Goal: Check status: Check status

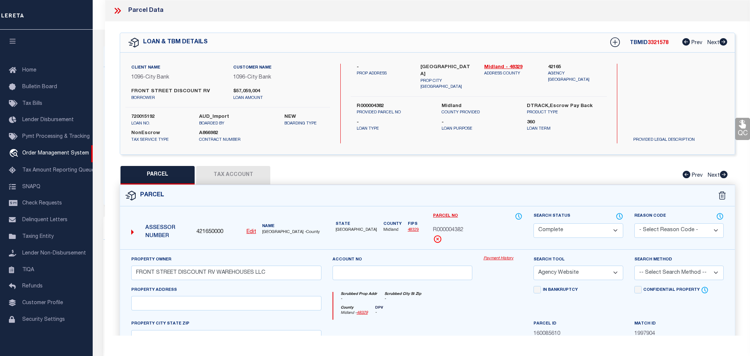
select select "CP"
select select "AGW"
select select "2803"
select select "1346"
select select "NonEscrow"
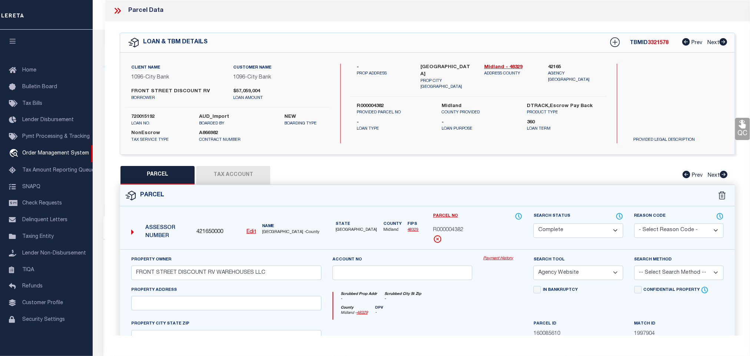
scroll to position [28, 0]
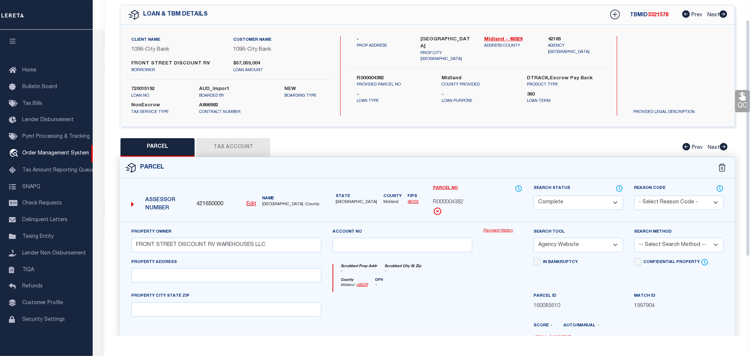
click at [334, 146] on div "PARCEL Tax Account Prev Next" at bounding box center [427, 147] width 615 height 19
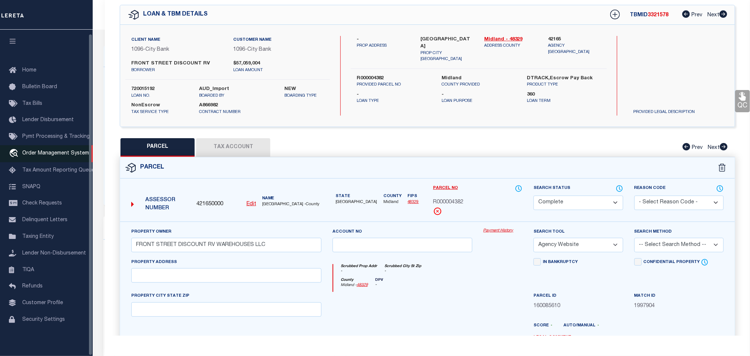
click at [46, 151] on span "Order Management System" at bounding box center [55, 153] width 67 height 5
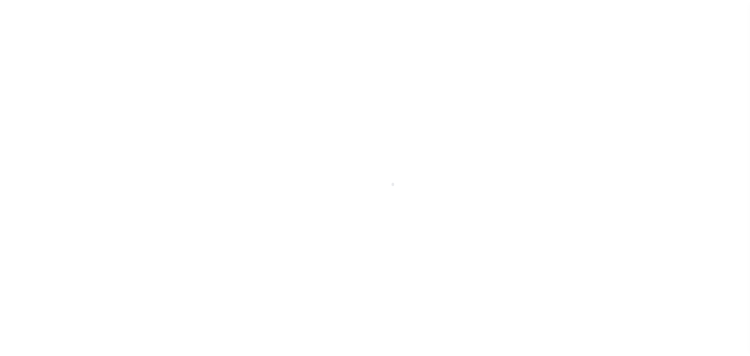
scroll to position [4, 0]
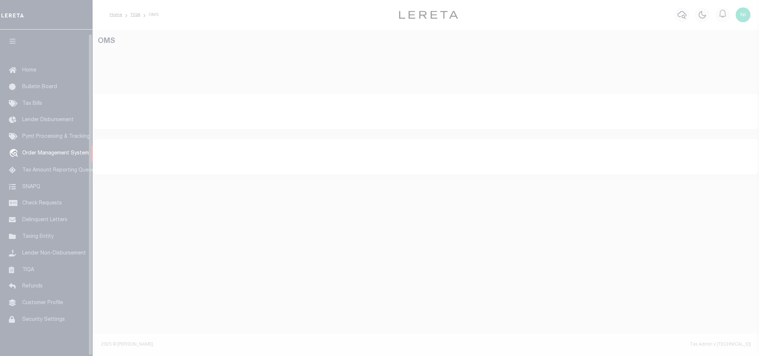
select select "200"
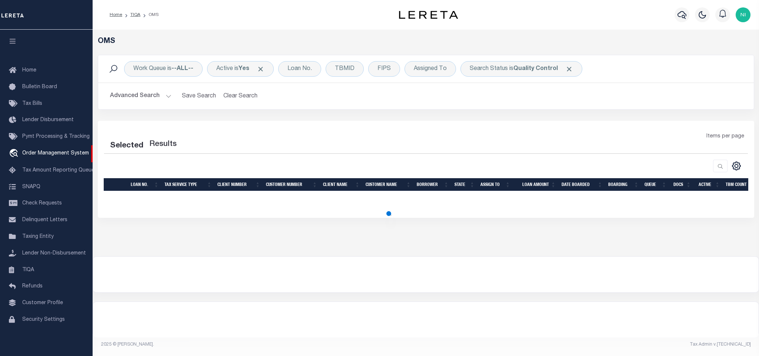
select select "200"
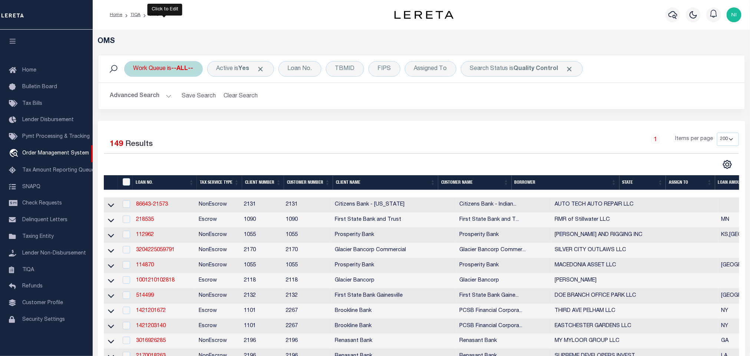
click at [181, 70] on b "--ALL--" at bounding box center [183, 69] width 22 height 6
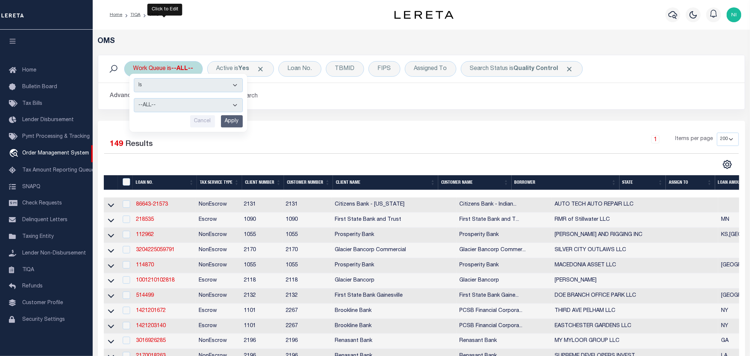
click at [170, 108] on select "--ALL-- factRSystems General ThoughtFocus" at bounding box center [188, 105] width 109 height 14
select select "FAC"
click at [134, 99] on select "--ALL-- factRSystems General ThoughtFocus" at bounding box center [188, 105] width 109 height 14
click at [227, 120] on input "Apply" at bounding box center [232, 121] width 22 height 12
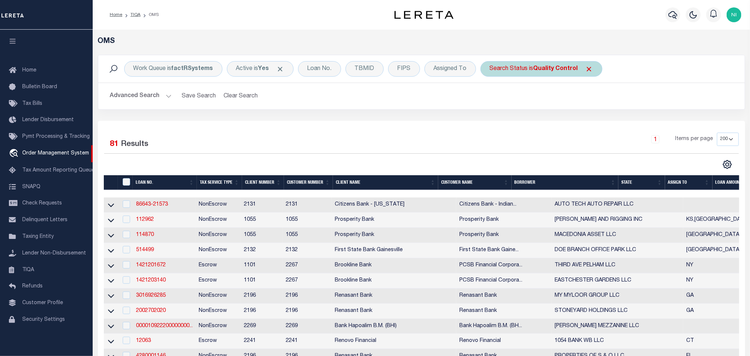
click at [540, 72] on b "Quality Control" at bounding box center [555, 69] width 44 height 6
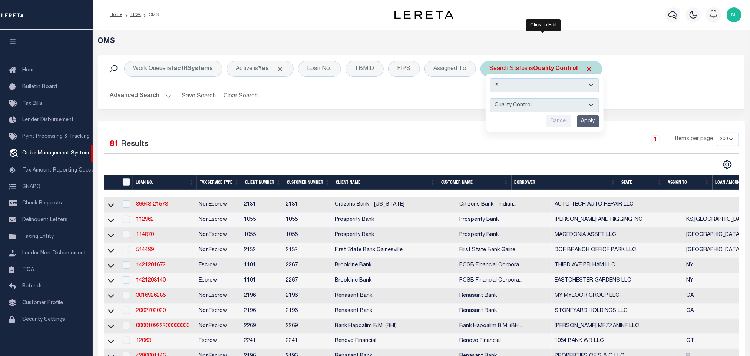
click at [536, 107] on select "Automated Search Bad Parcel Complete Duplicate Parcel High Dollar Reporting In …" at bounding box center [544, 105] width 109 height 14
select select "IP"
click at [492, 99] on select "Automated Search Bad Parcel Complete Duplicate Parcel High Dollar Reporting In …" at bounding box center [544, 105] width 109 height 14
click at [584, 120] on input "Apply" at bounding box center [588, 121] width 22 height 12
click at [584, 120] on div "Work Queue is factRSystems Active is Yes Loan No. TBMID FIPS Assigned To Search…" at bounding box center [421, 88] width 658 height 66
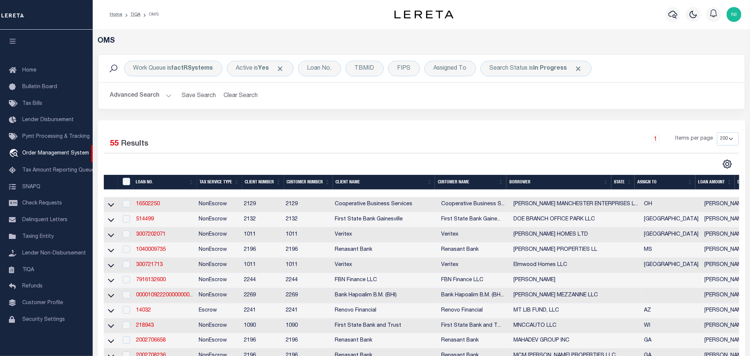
scroll to position [0, 0]
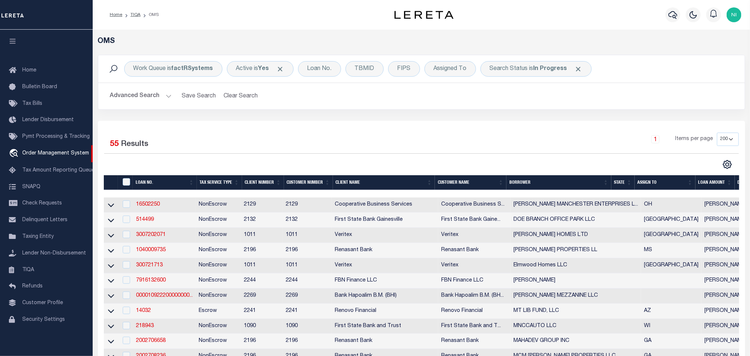
click at [228, 150] on div "Selected 55 Results" at bounding box center [179, 143] width 150 height 21
click at [545, 73] on div "Search Status is In Progress" at bounding box center [535, 69] width 111 height 16
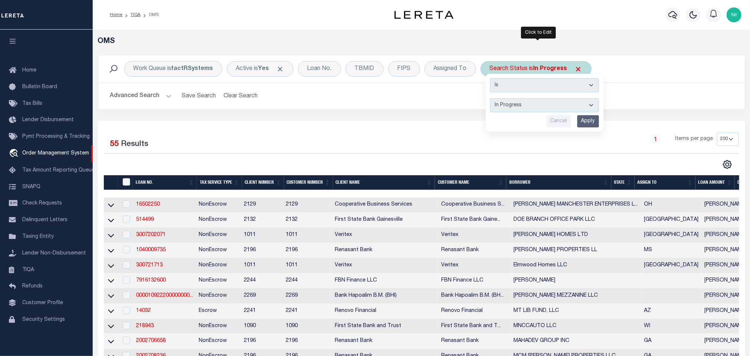
click at [536, 105] on select "Automated Search Bad Parcel Complete Duplicate Parcel High Dollar Reporting In …" at bounding box center [544, 105] width 109 height 14
select select "RD"
click at [492, 99] on select "Automated Search Bad Parcel Complete Duplicate Parcel High Dollar Reporting In …" at bounding box center [544, 105] width 109 height 14
click at [579, 121] on input "Apply" at bounding box center [588, 121] width 22 height 12
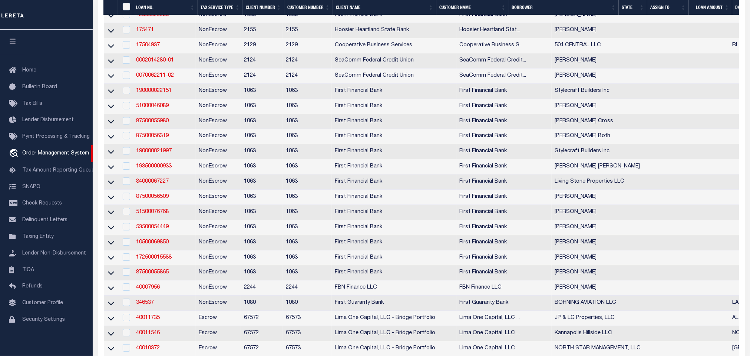
scroll to position [1279, 0]
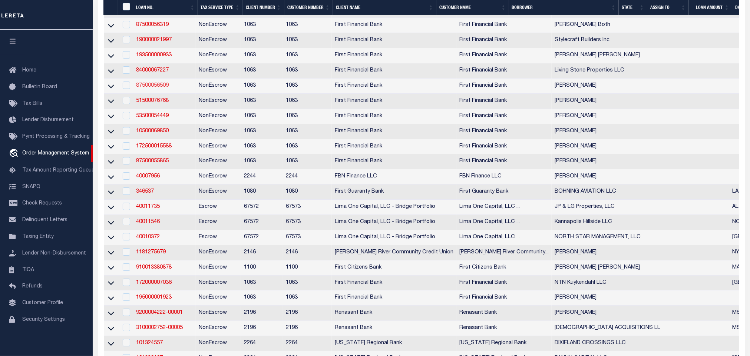
click at [163, 88] on link "87500056509" at bounding box center [152, 85] width 33 height 5
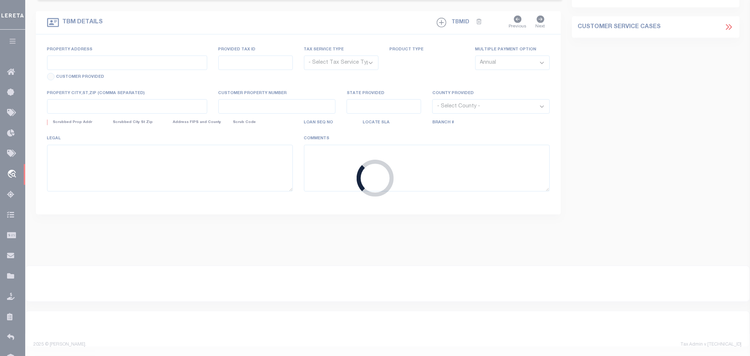
type input "87500056509"
type input "Gregory Driscoll"
select select
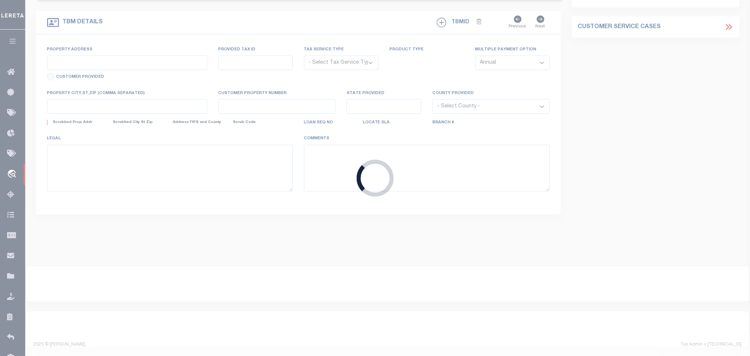
select select "NonEscrow"
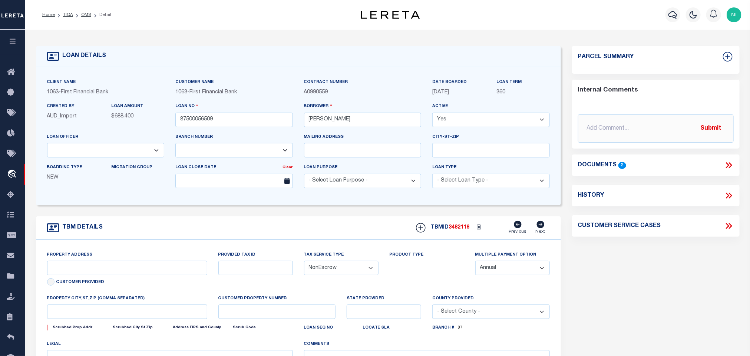
select select "12371"
type input "MULTIPLE PROPERTIES"
select select
type input "ROCKWALL TX 750878406"
select select "535"
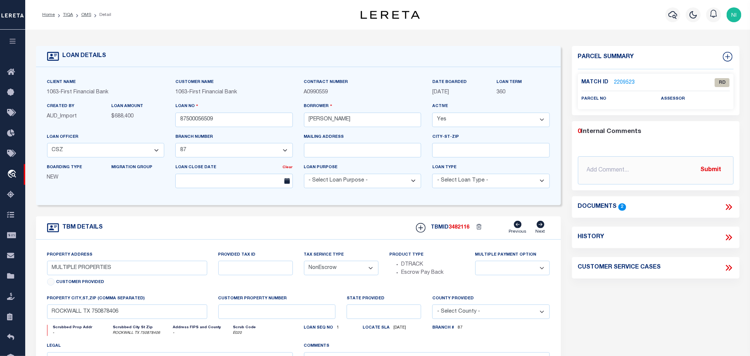
click at [732, 204] on icon at bounding box center [729, 207] width 10 height 10
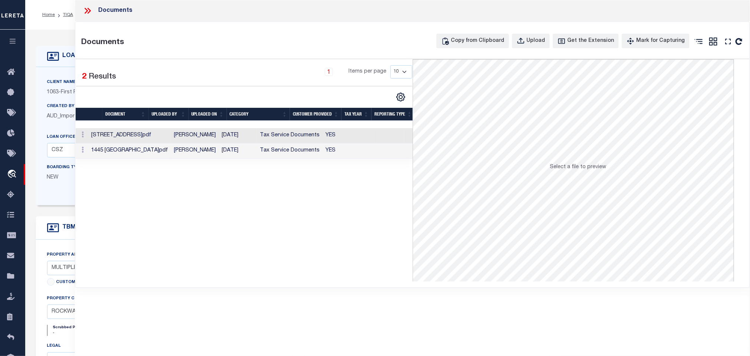
click at [219, 135] on td "[DATE]" at bounding box center [238, 135] width 38 height 15
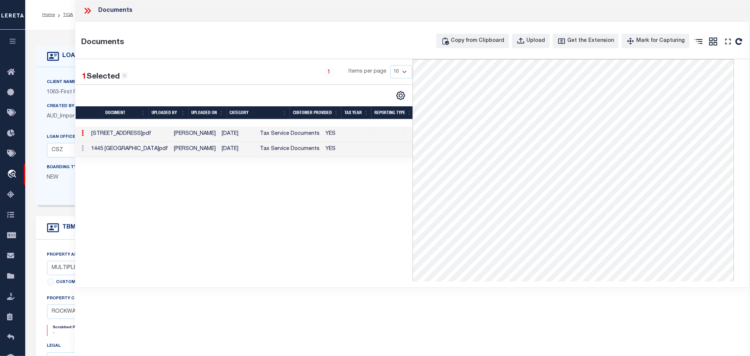
click at [83, 10] on icon at bounding box center [88, 11] width 10 height 10
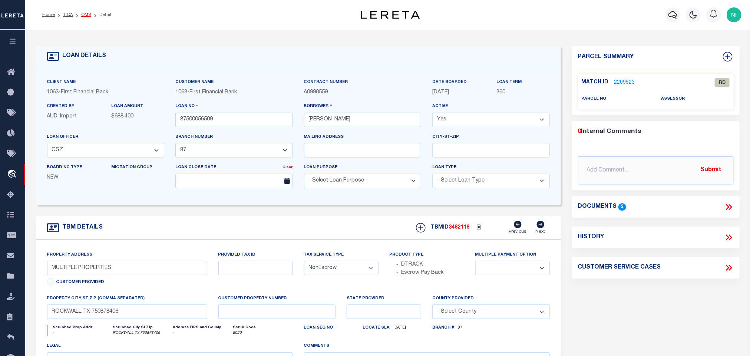
click at [83, 16] on link "OMS" at bounding box center [86, 15] width 10 height 4
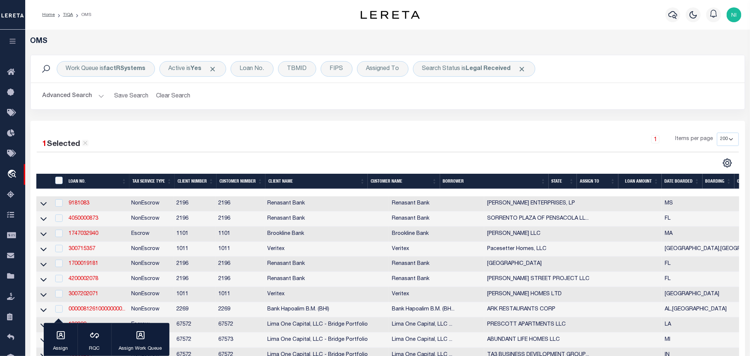
click at [258, 95] on h2 "Advanced Search Save Search Clear Search tblSearchTopScreen_dynamictable_____De…" at bounding box center [388, 96] width 702 height 14
click at [173, 155] on div "1 Selected 177 Results 1 Items per page 10 25 50 100 200" at bounding box center [388, 150] width 714 height 35
click at [375, 137] on div "1 Items per page 10 25 50 100 200" at bounding box center [477, 142] width 524 height 19
